Goal: Task Accomplishment & Management: Use online tool/utility

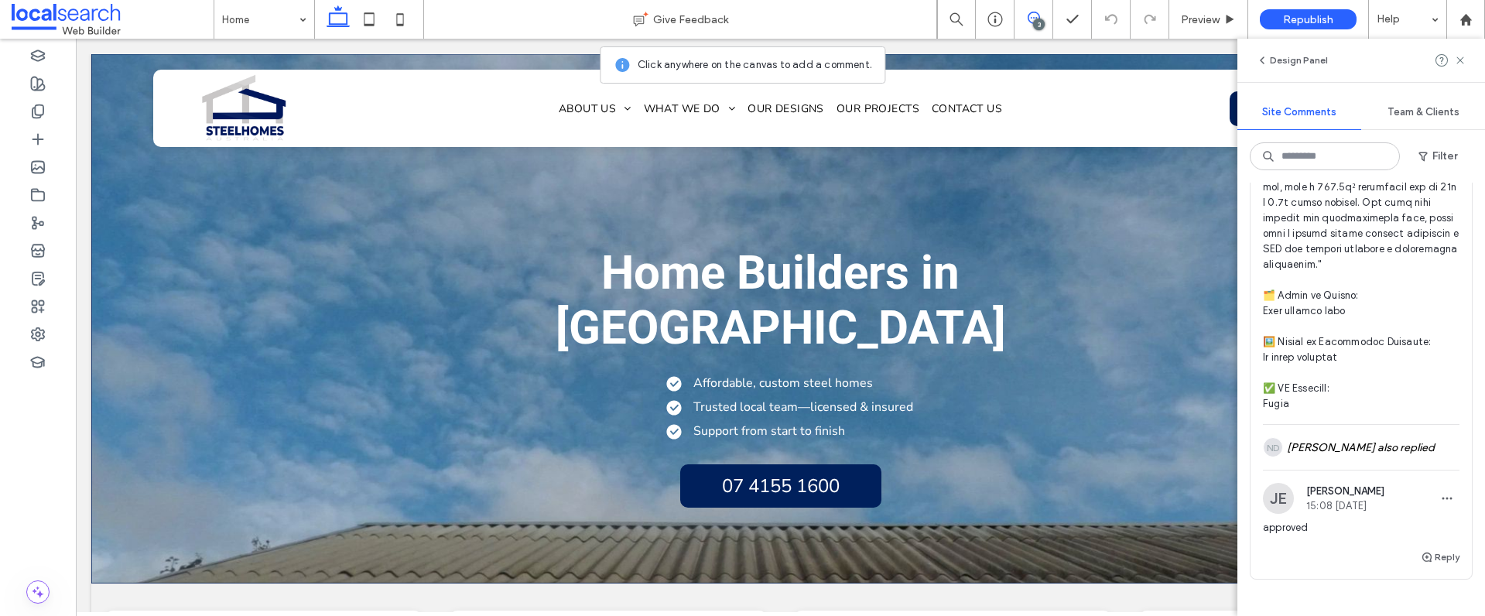
scroll to position [2329, 0]
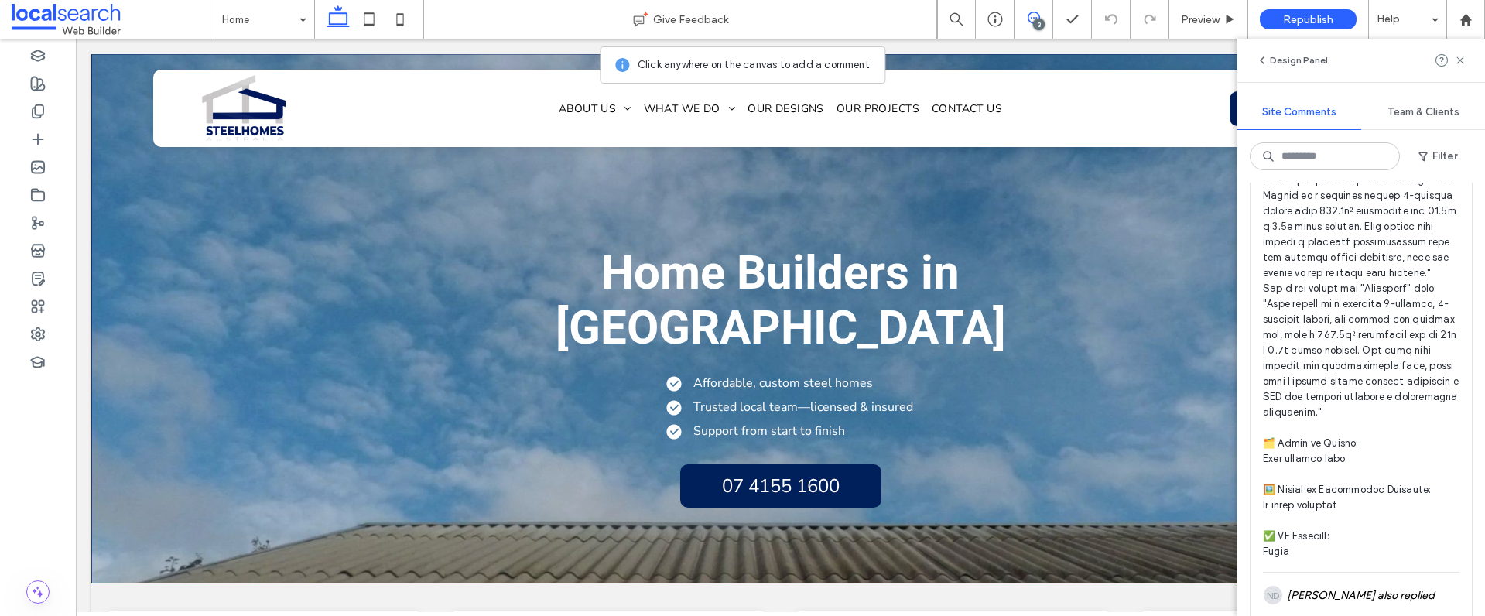
click at [1330, 318] on span at bounding box center [1361, 71] width 197 height 975
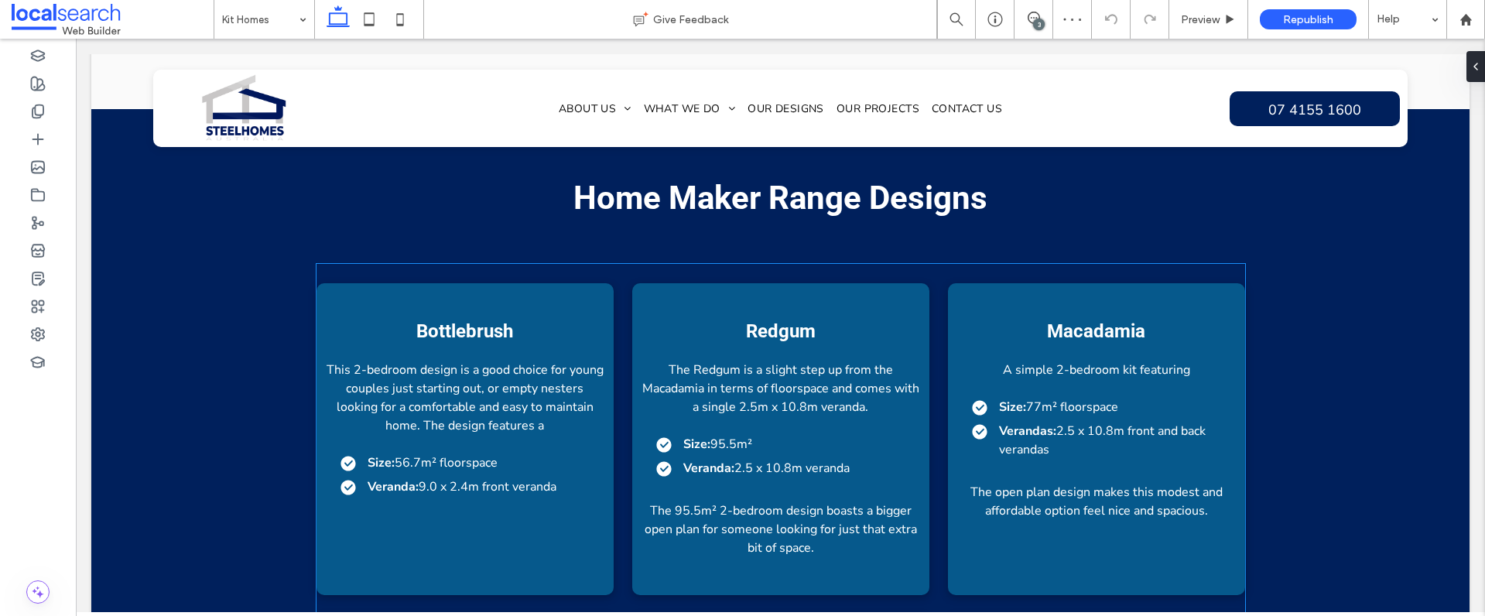
scroll to position [2004, 0]
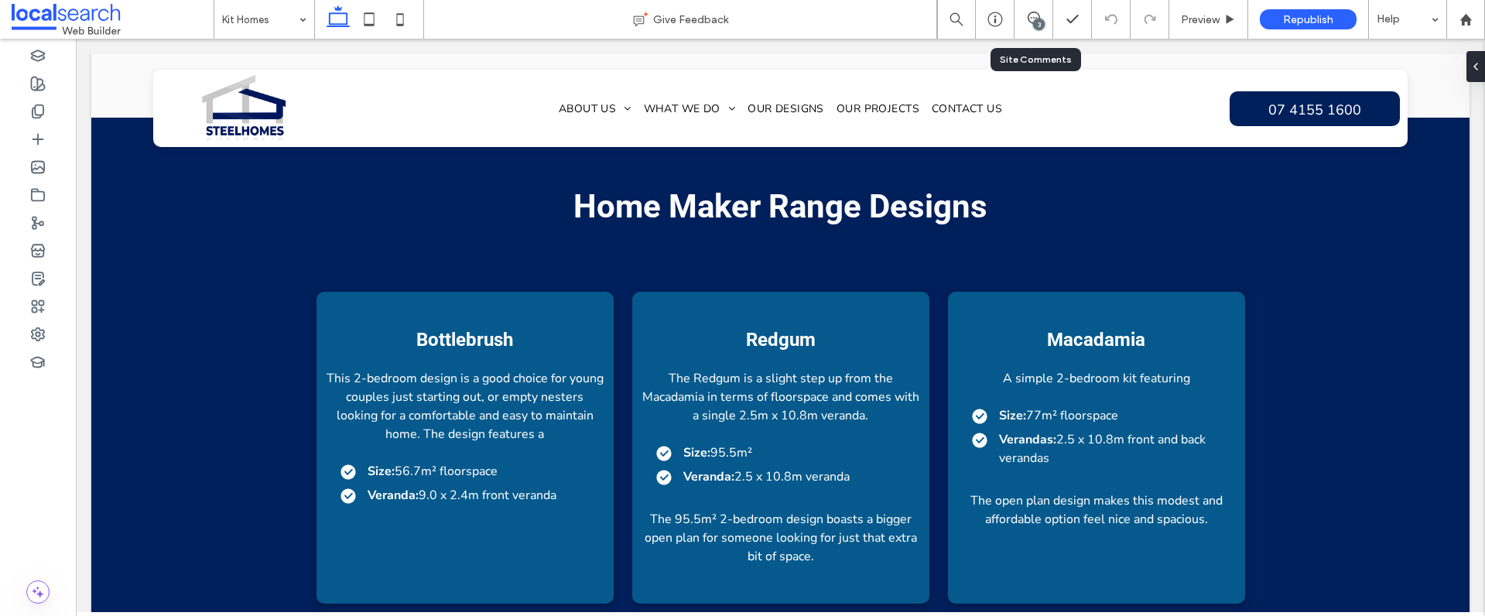
click at [1029, 25] on div "3" at bounding box center [1034, 19] width 38 height 15
click at [1036, 18] on use at bounding box center [1034, 18] width 12 height 12
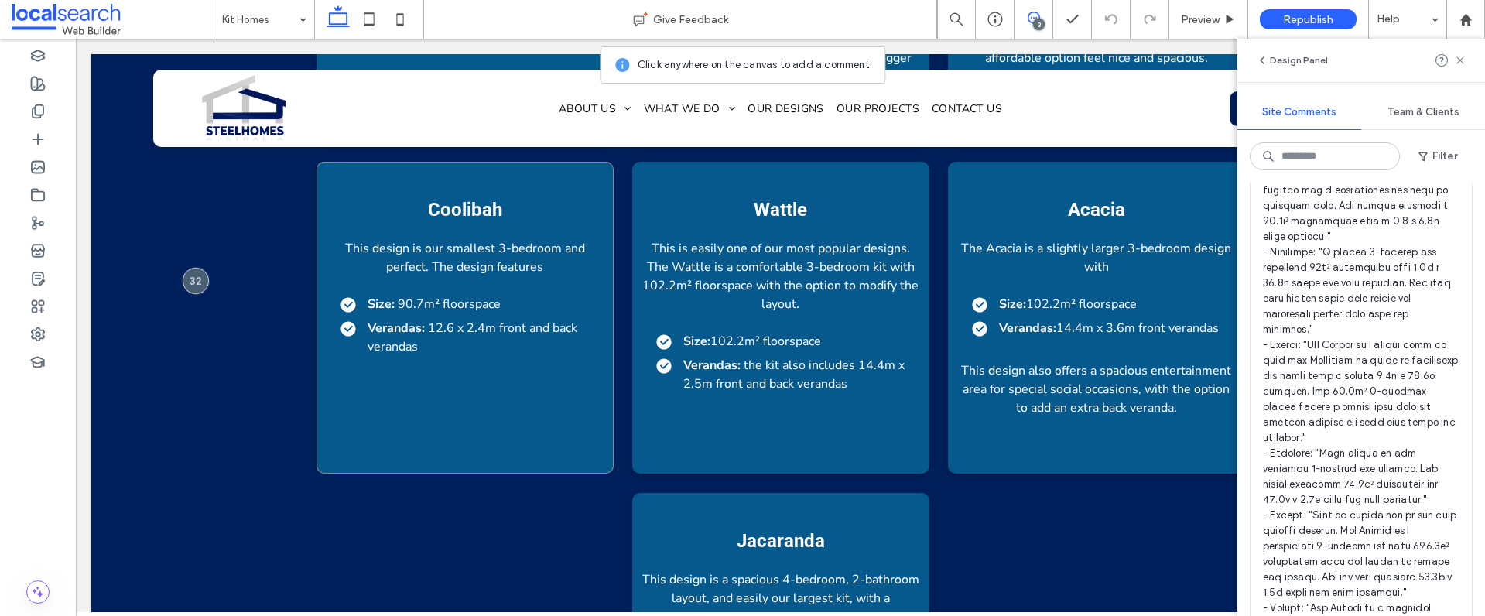
scroll to position [2287, 0]
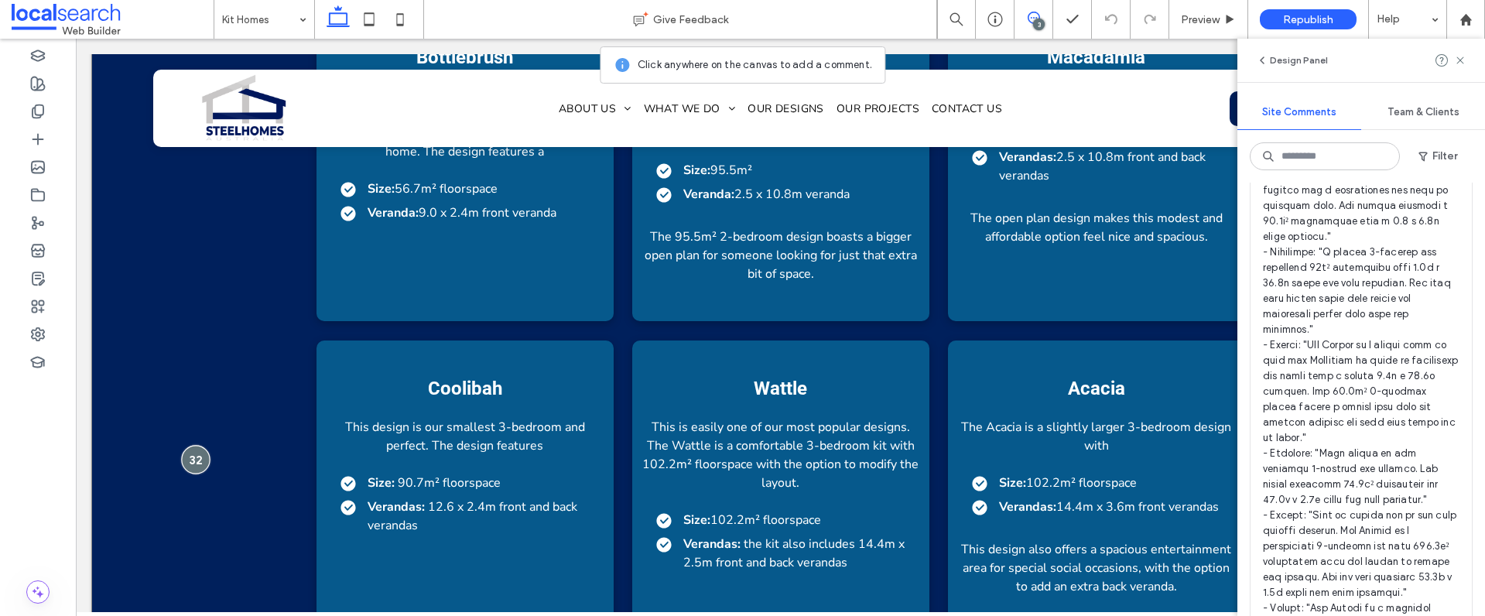
click at [200, 446] on div at bounding box center [195, 460] width 29 height 29
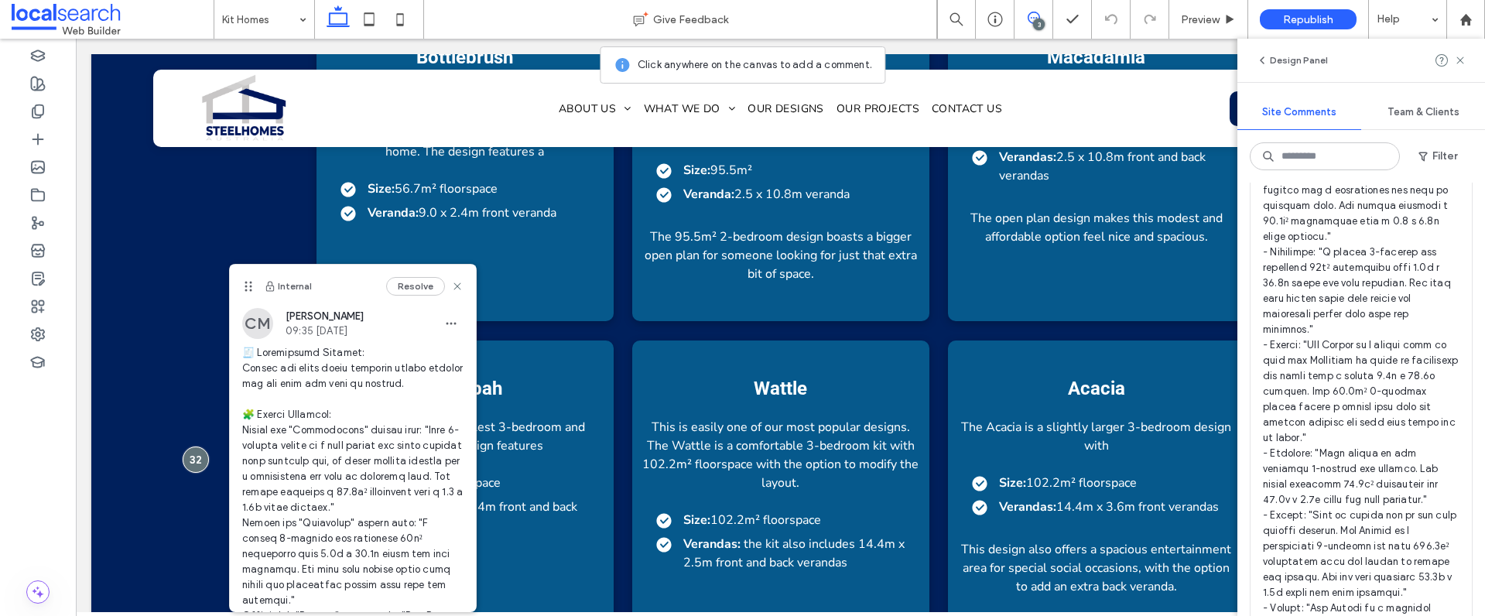
drag, startPoint x: 412, startPoint y: 289, endPoint x: 412, endPoint y: 302, distance: 12.4
click at [413, 289] on button "Resolve" at bounding box center [415, 286] width 59 height 19
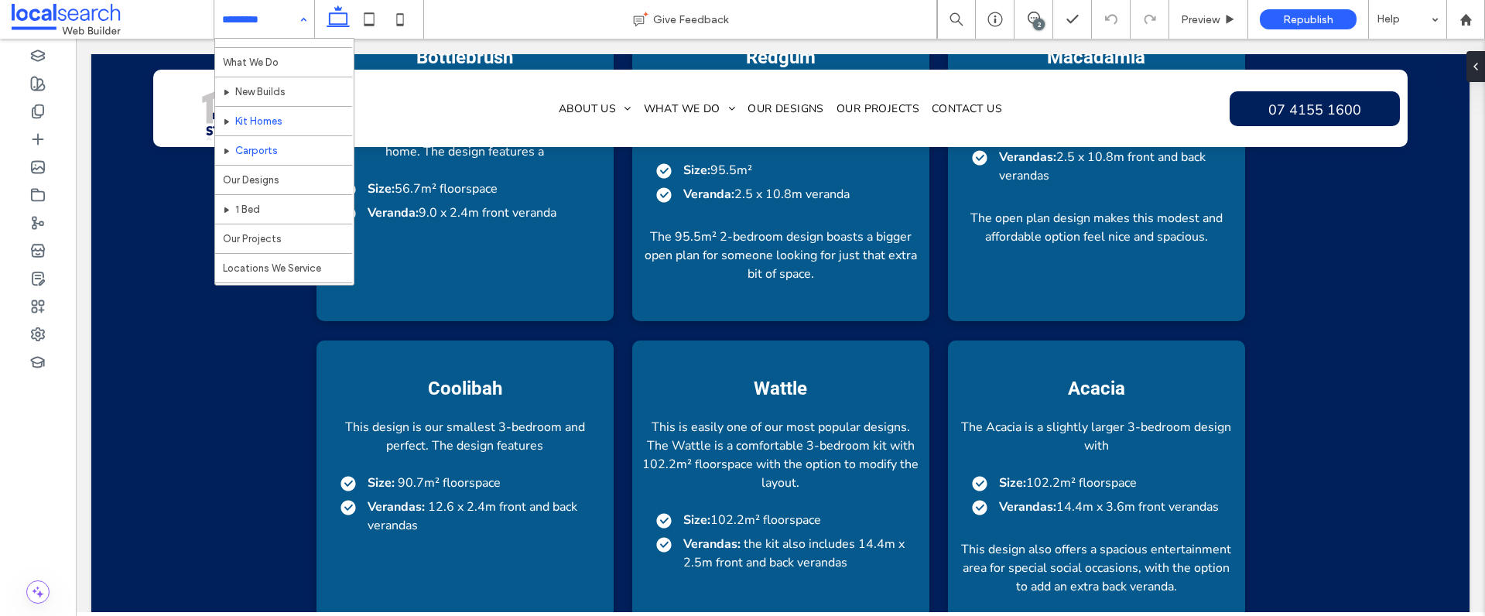
scroll to position [163, 0]
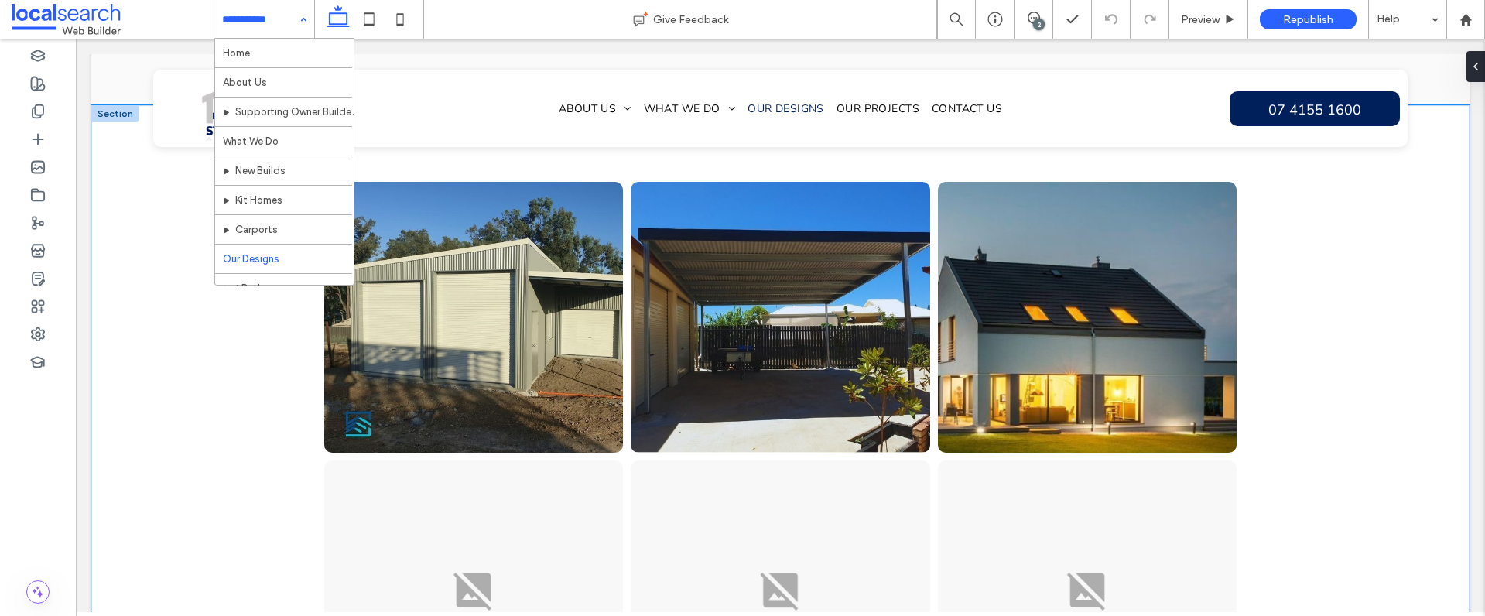
scroll to position [1597, 0]
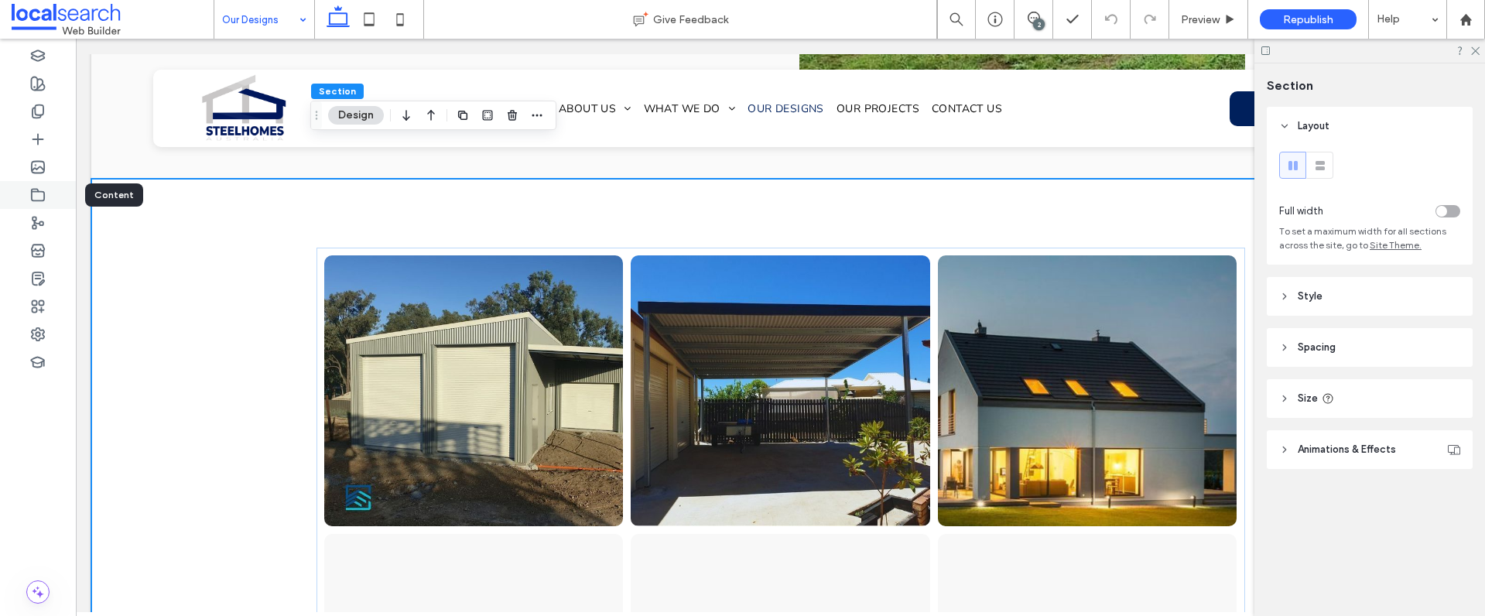
click at [33, 193] on icon at bounding box center [37, 194] width 15 height 15
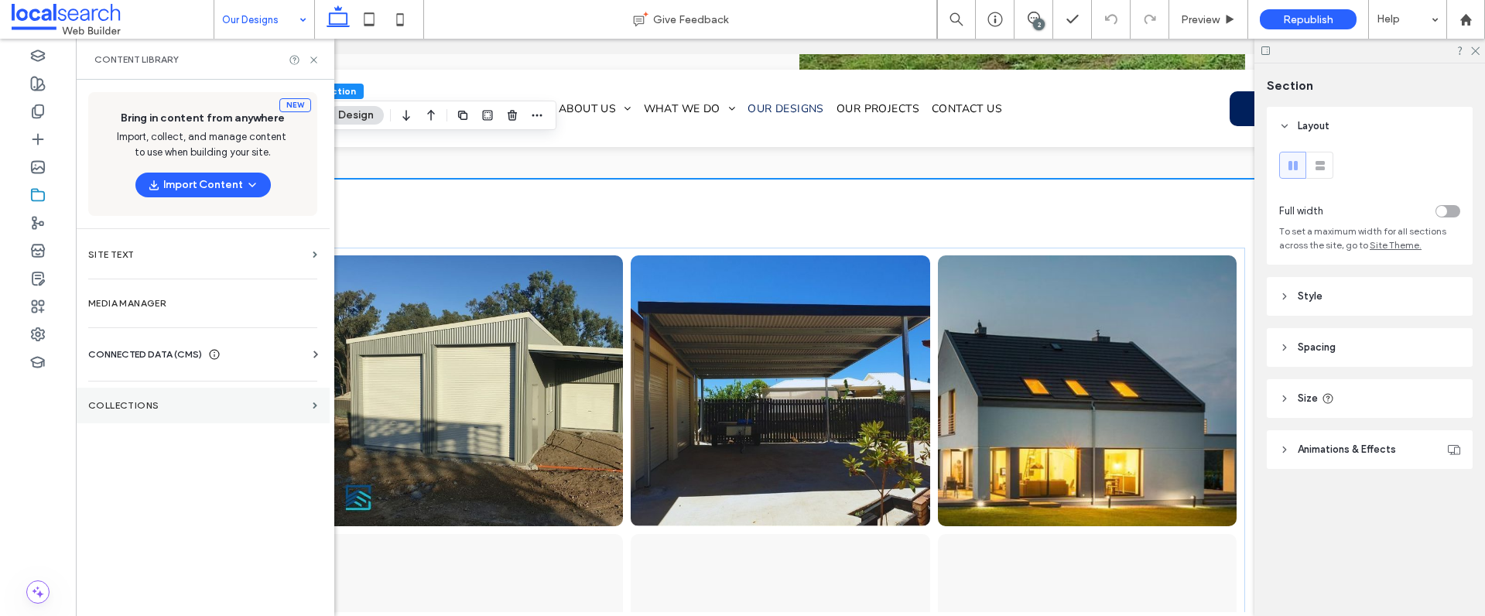
drag, startPoint x: 146, startPoint y: 418, endPoint x: 182, endPoint y: 419, distance: 35.6
click at [146, 418] on section "Collections" at bounding box center [203, 406] width 254 height 36
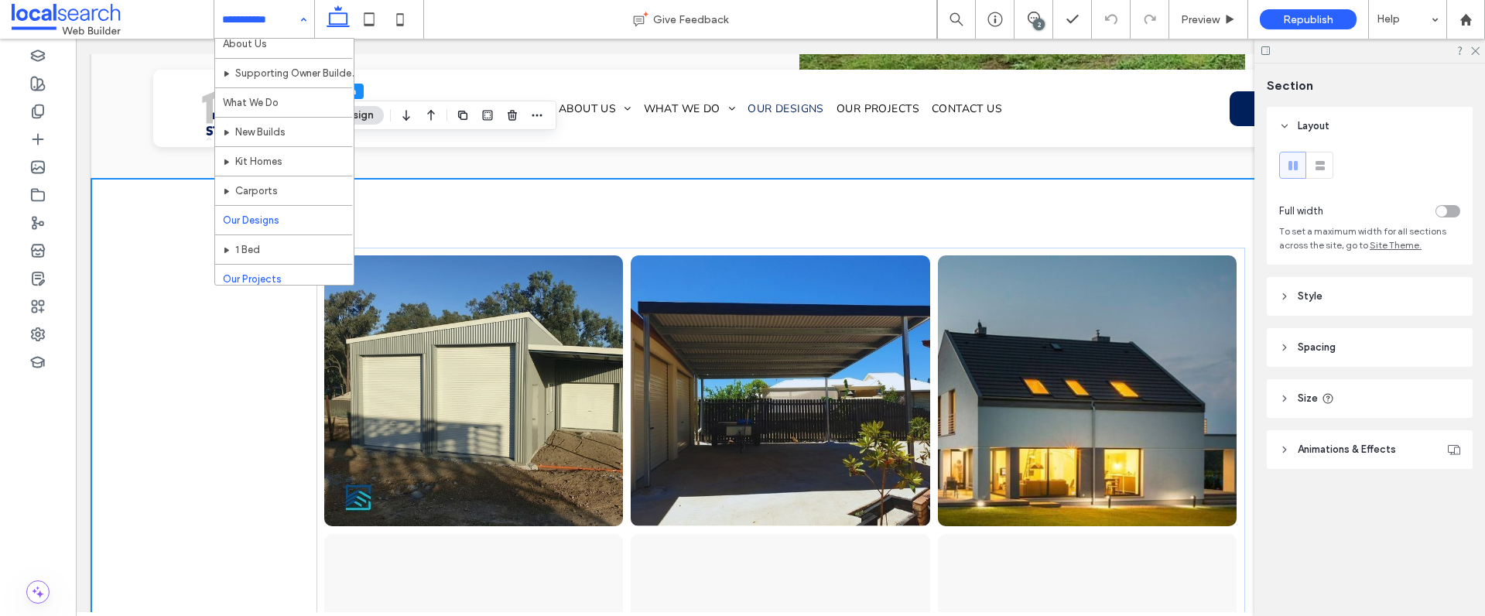
scroll to position [116, 0]
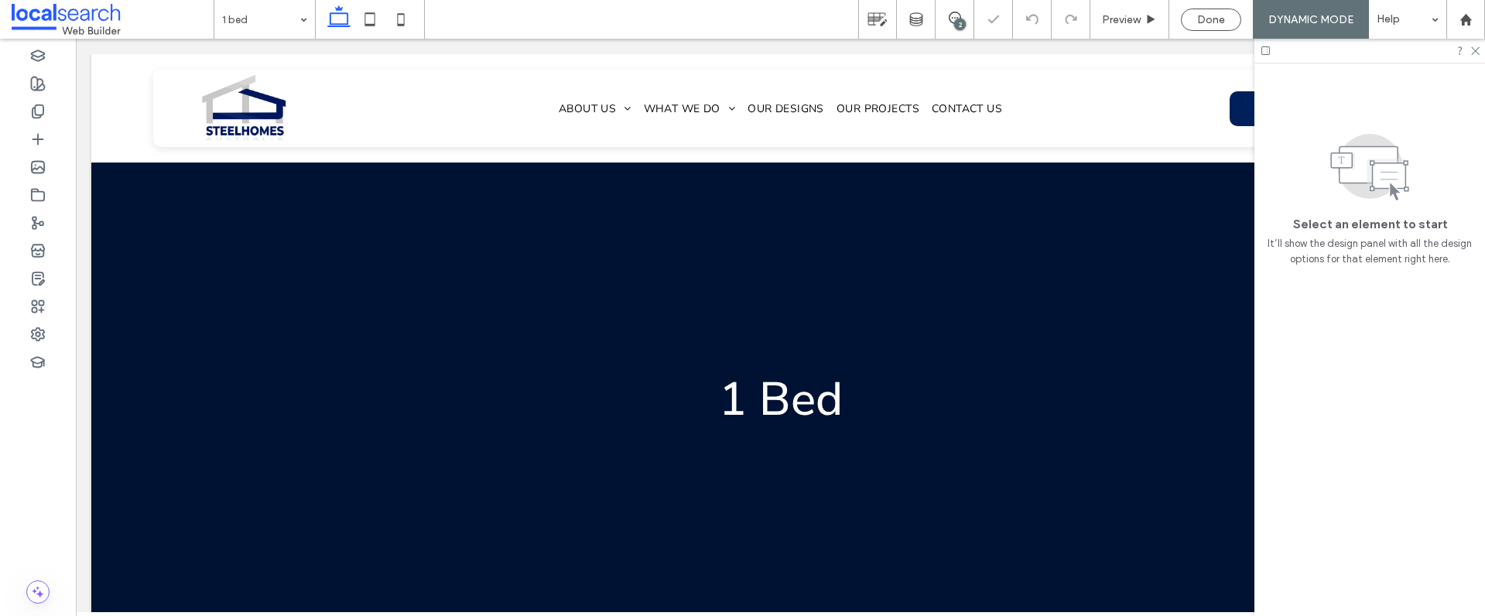
click at [1475, 56] on div at bounding box center [1370, 51] width 231 height 24
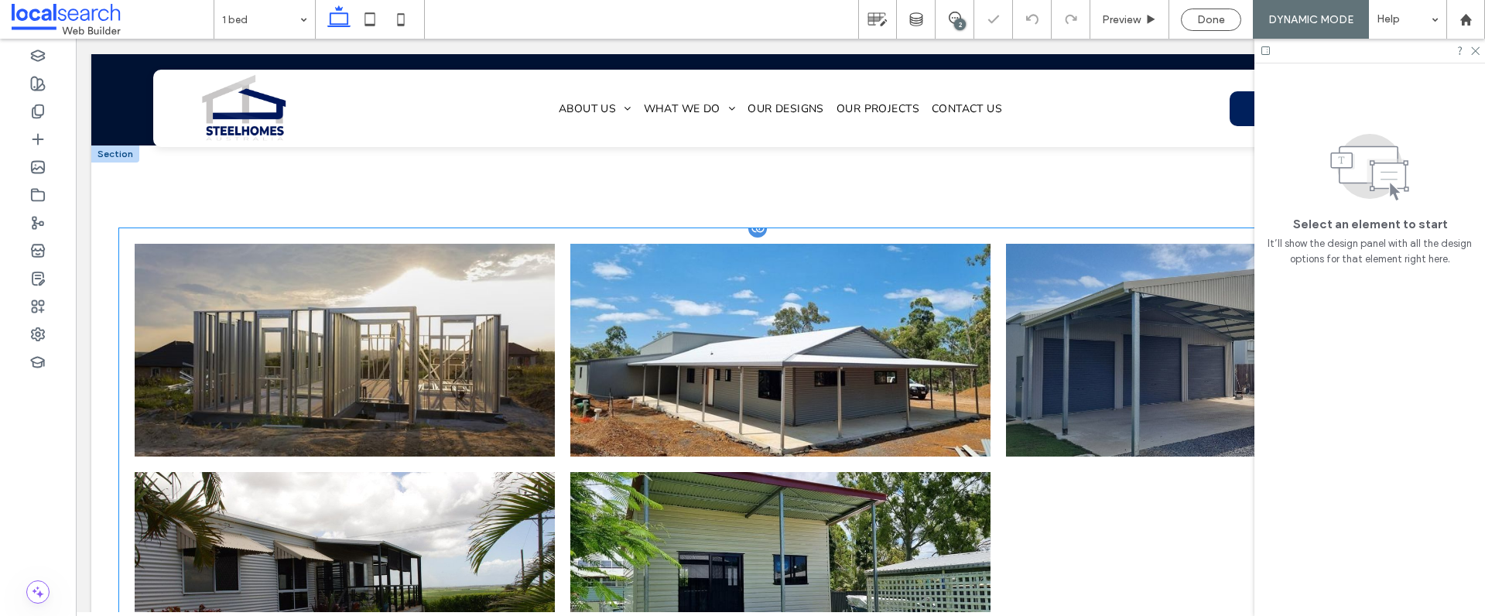
scroll to position [529, 0]
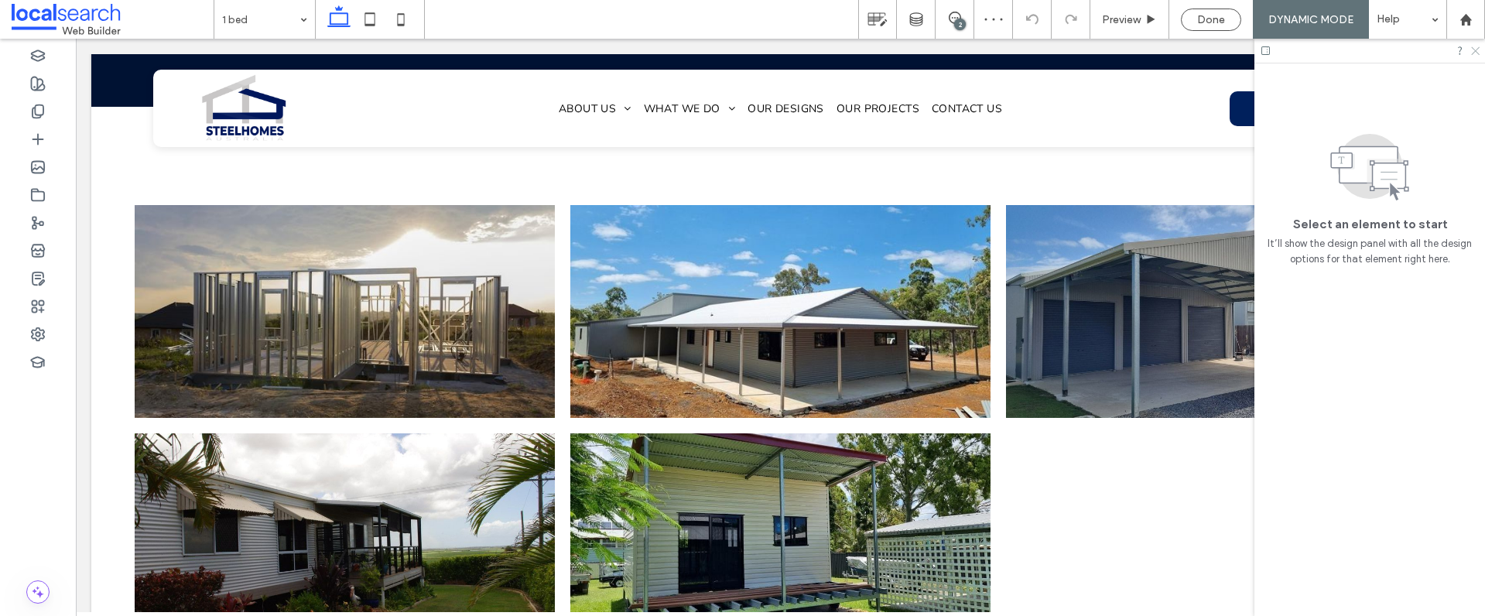
click at [1475, 48] on icon at bounding box center [1475, 50] width 10 height 10
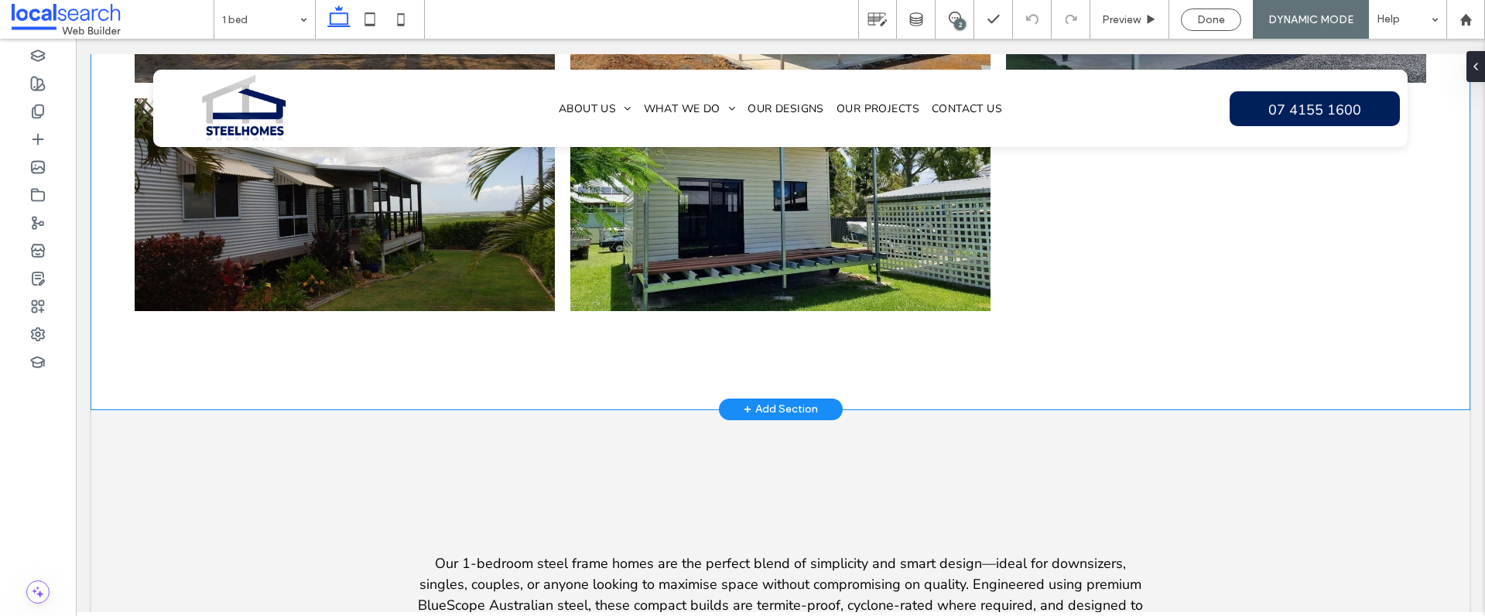
scroll to position [861, 0]
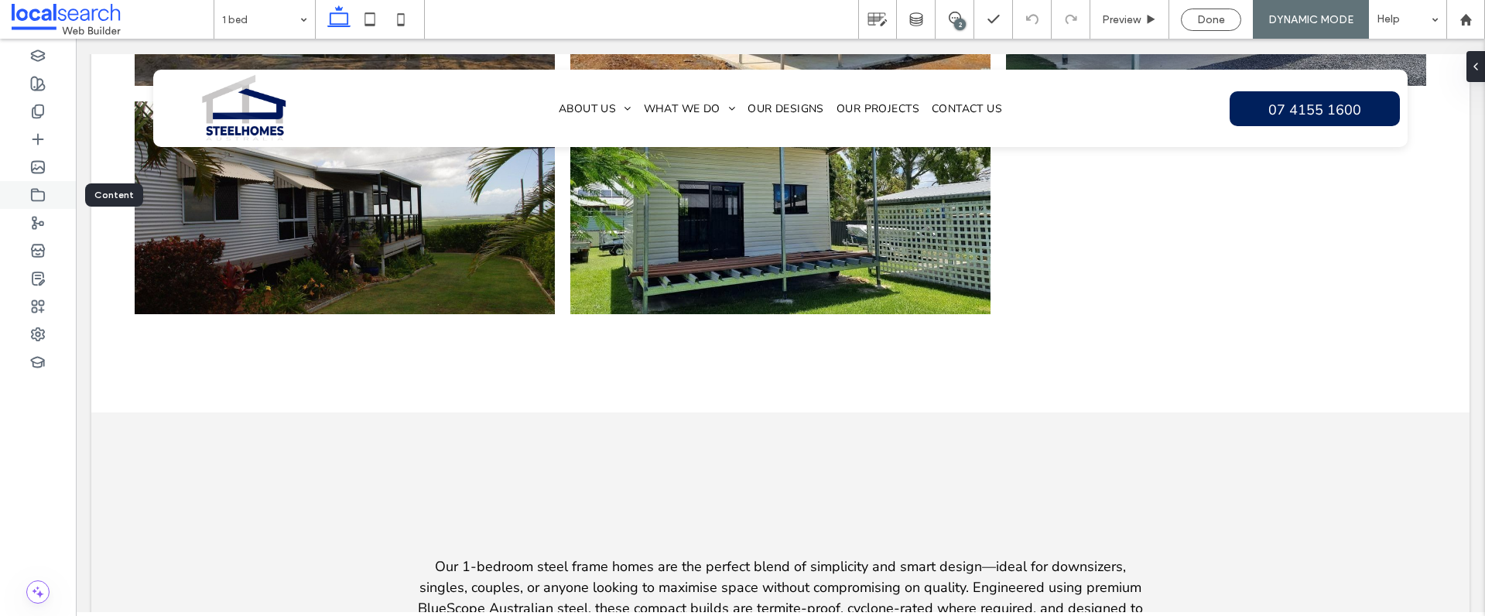
drag, startPoint x: 32, startPoint y: 191, endPoint x: 56, endPoint y: 200, distance: 26.4
click at [32, 191] on use at bounding box center [38, 195] width 12 height 12
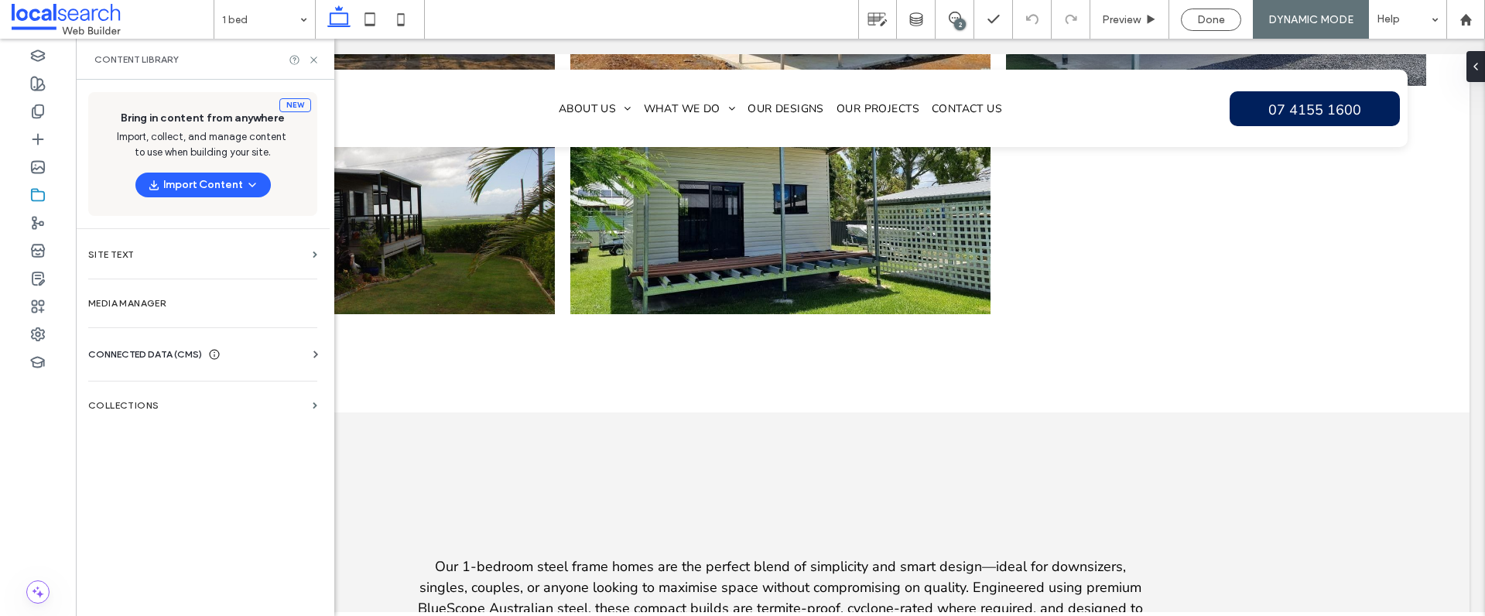
drag, startPoint x: 272, startPoint y: 402, endPoint x: 327, endPoint y: 404, distance: 55.0
click at [272, 402] on label "Collections" at bounding box center [197, 405] width 218 height 11
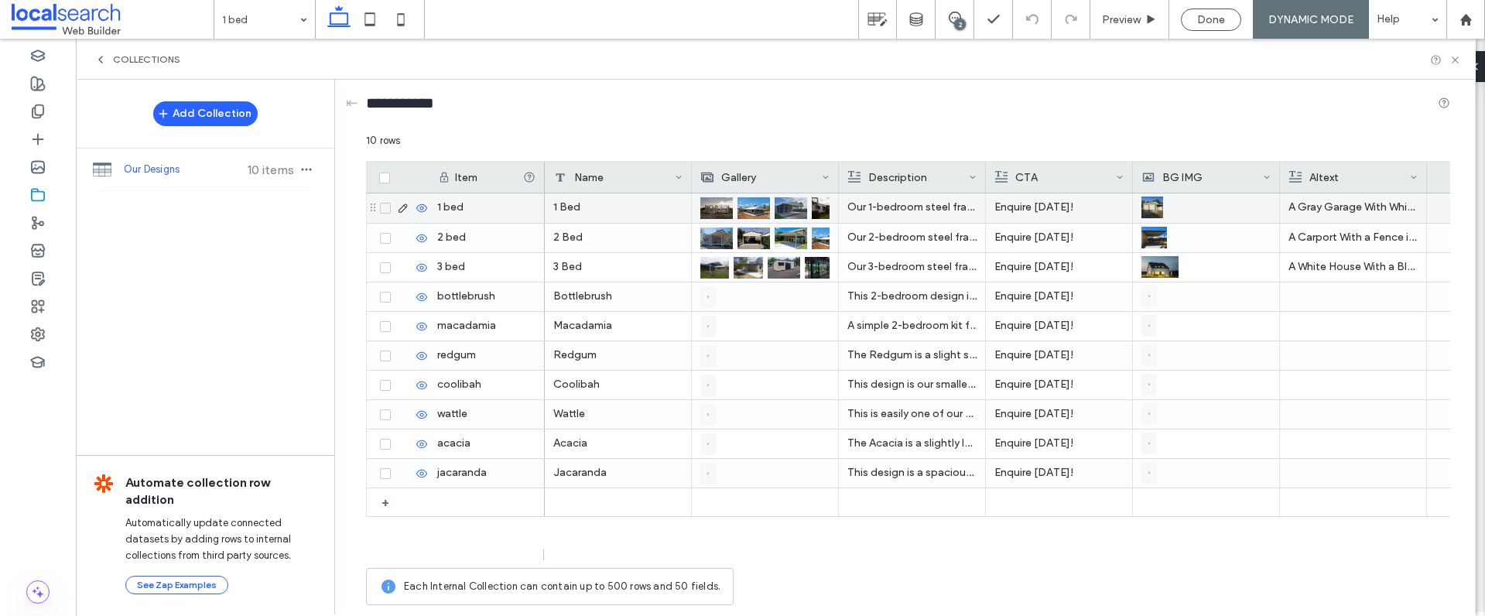
click at [389, 208] on span at bounding box center [385, 208] width 11 height 11
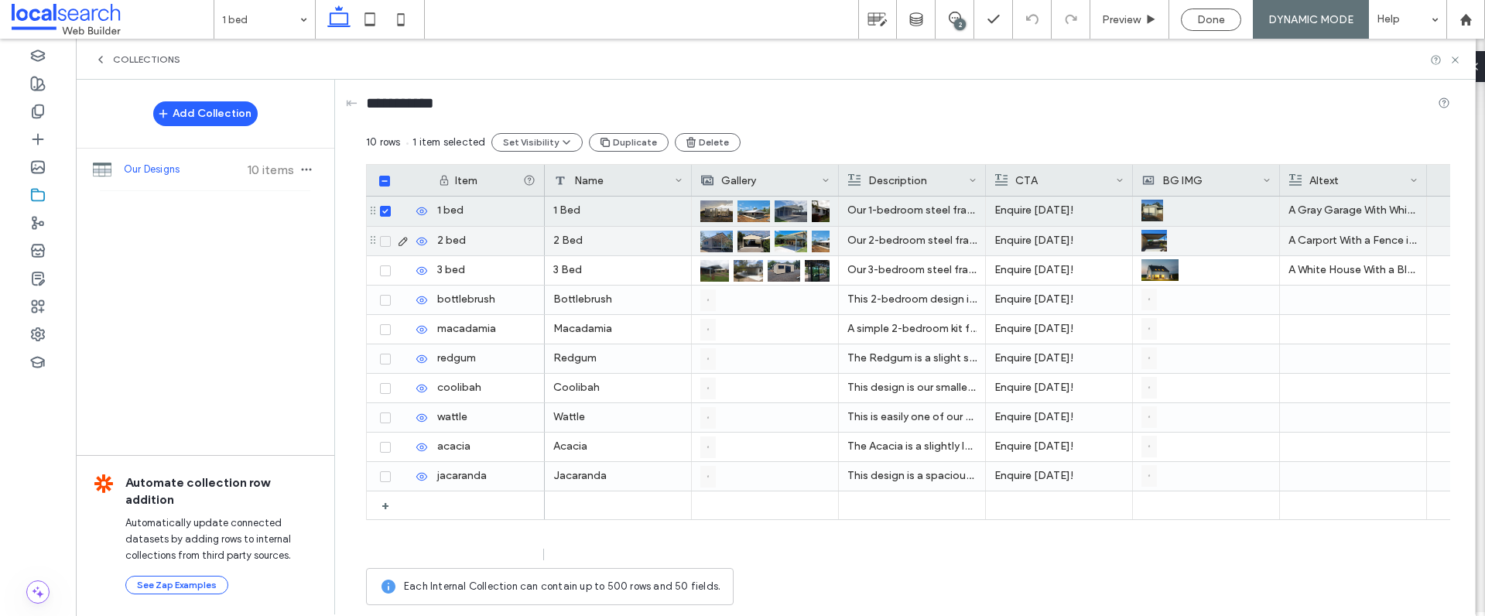
click at [388, 240] on icon at bounding box center [385, 241] width 6 height 5
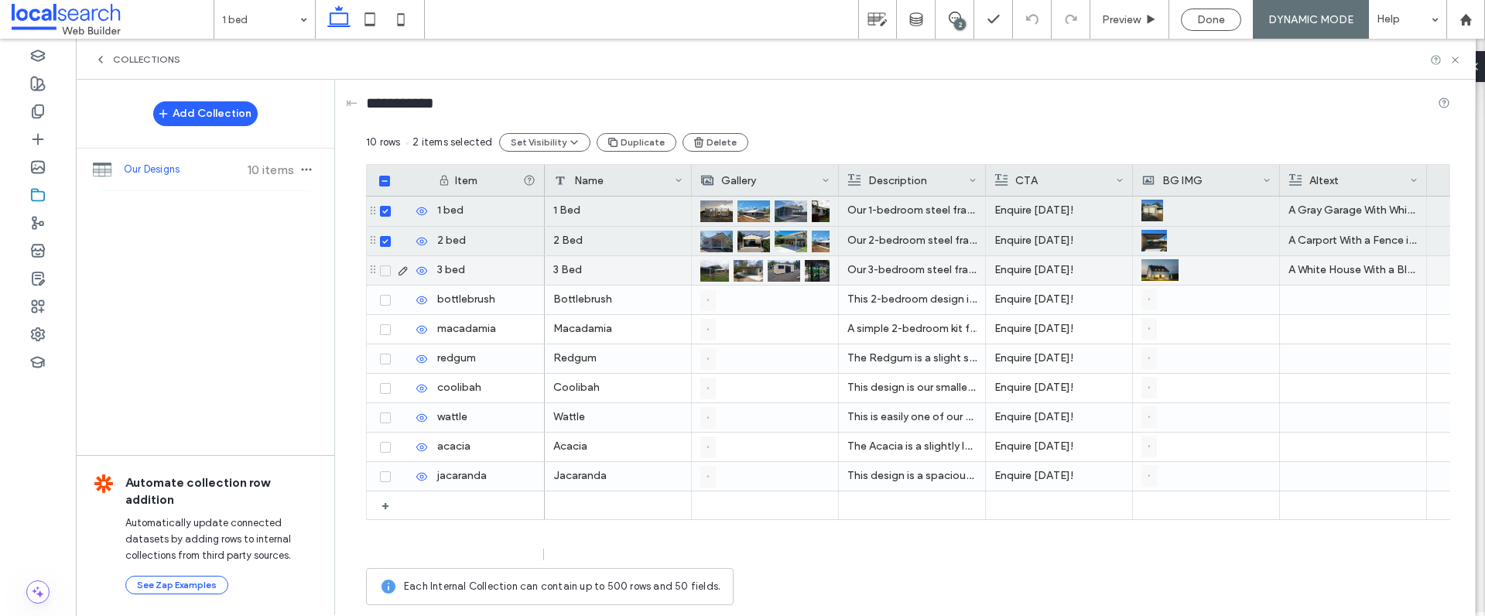
click at [385, 271] on icon at bounding box center [384, 271] width 5 height 5
click at [721, 142] on button "Delete" at bounding box center [715, 142] width 66 height 19
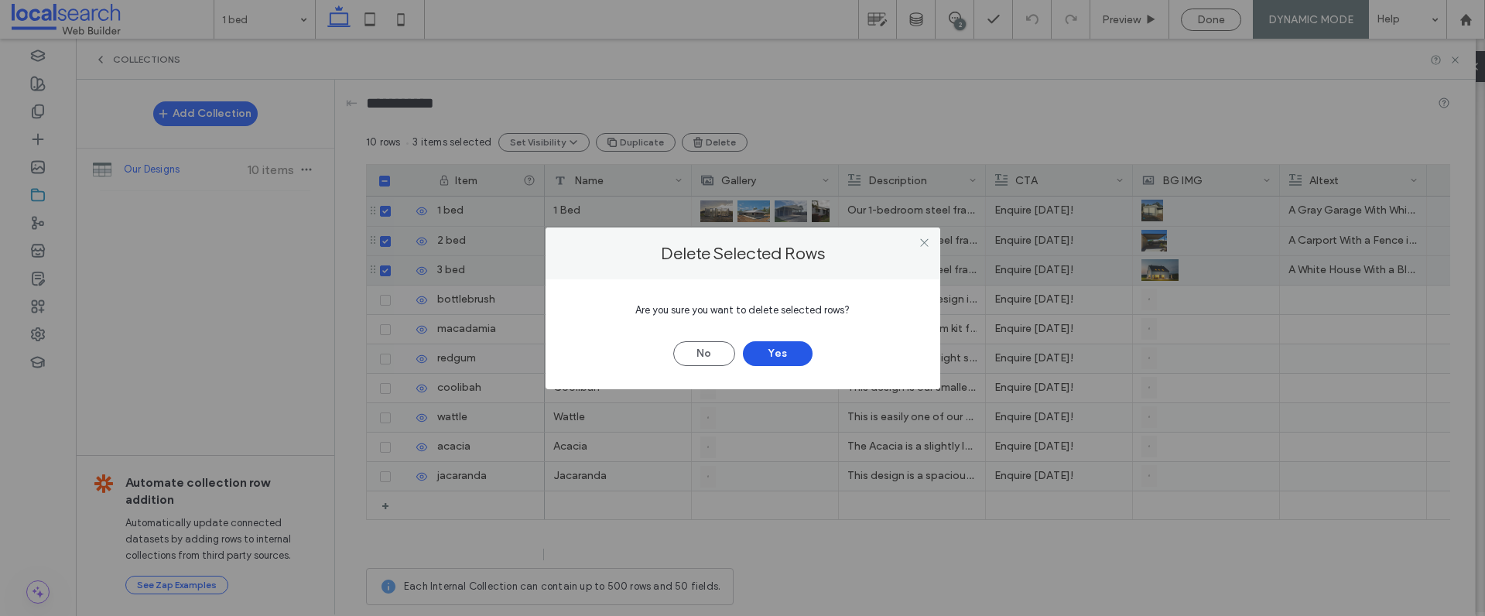
click at [793, 360] on button "Yes" at bounding box center [778, 353] width 70 height 25
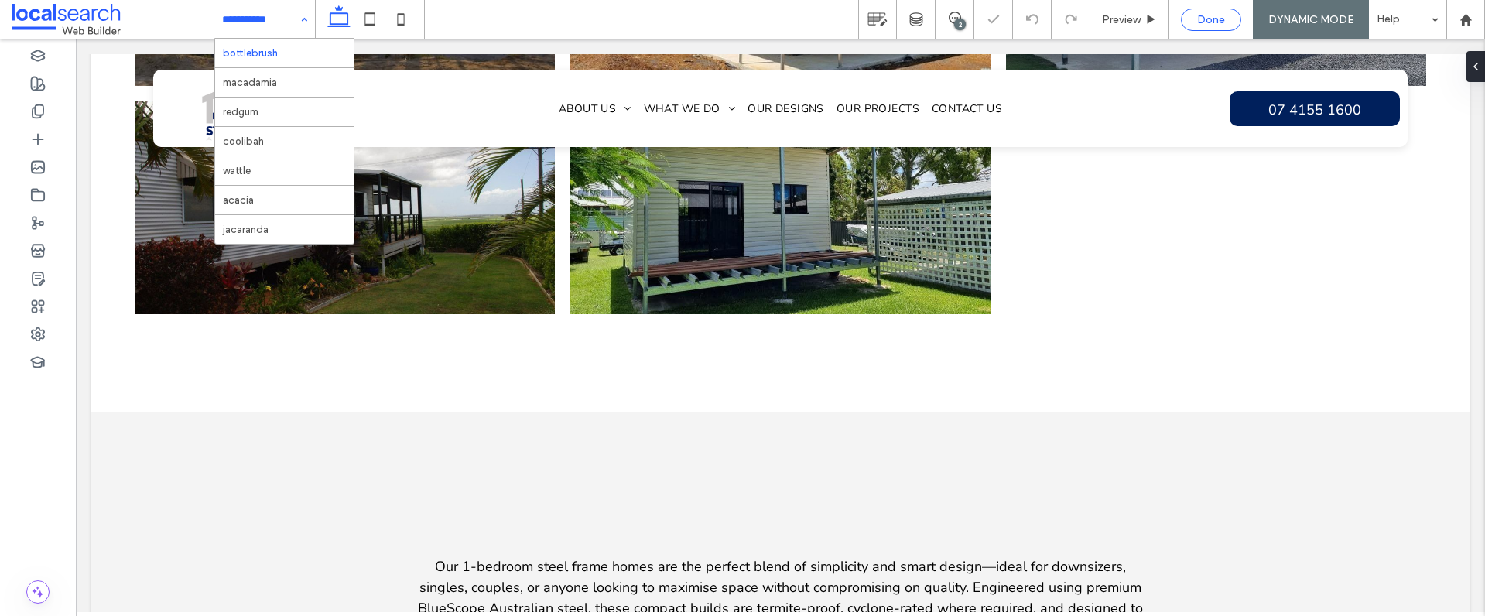
click at [1190, 16] on div "Done" at bounding box center [1211, 19] width 59 height 13
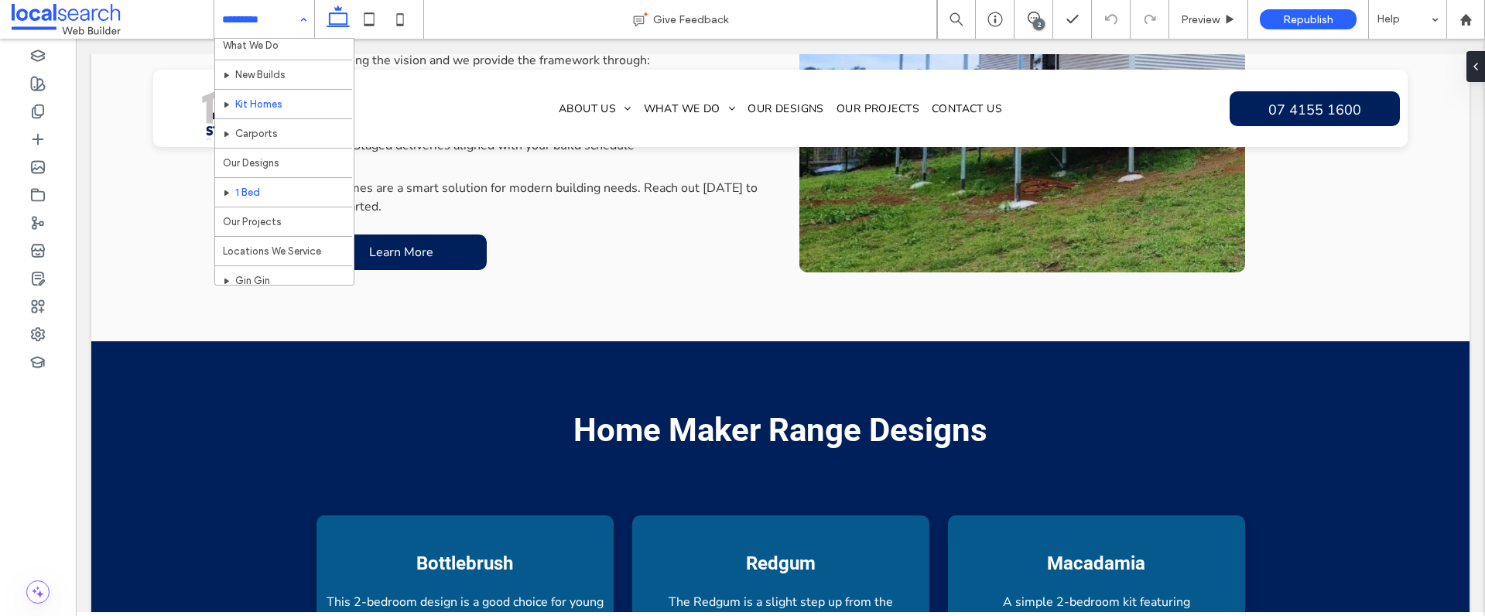
scroll to position [104, 0]
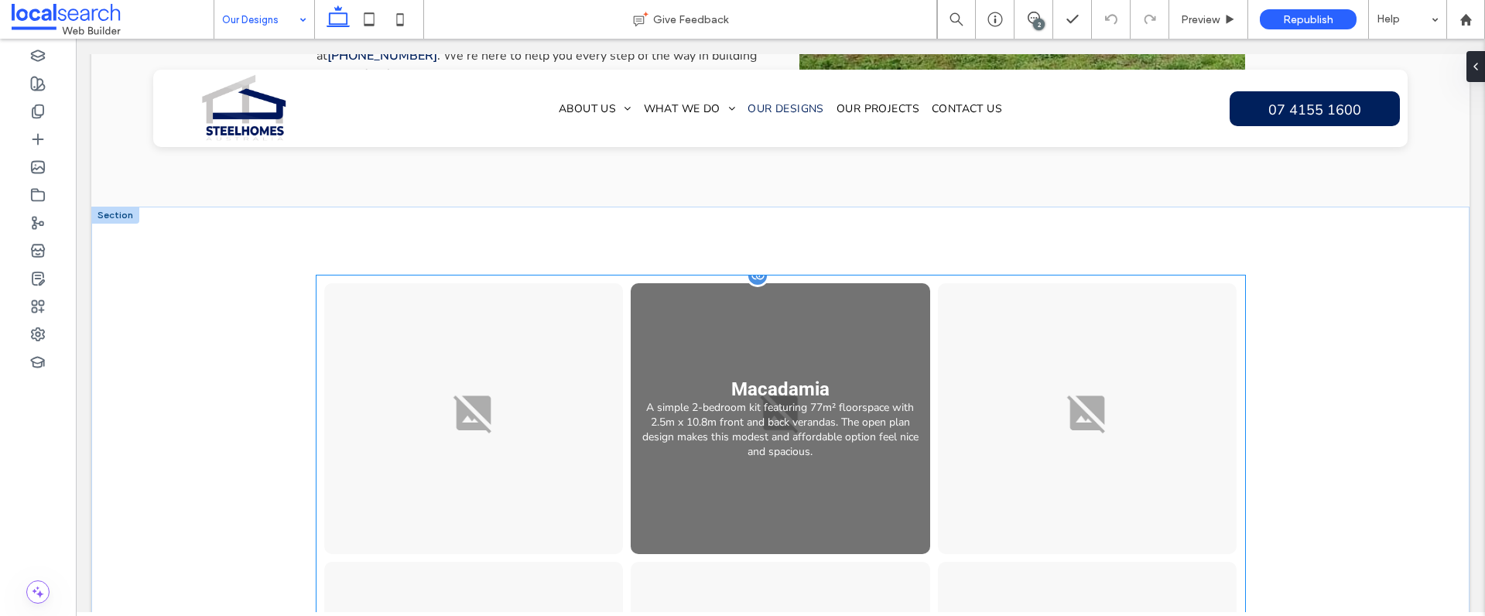
scroll to position [1564, 0]
